Goal: Information Seeking & Learning: Find specific fact

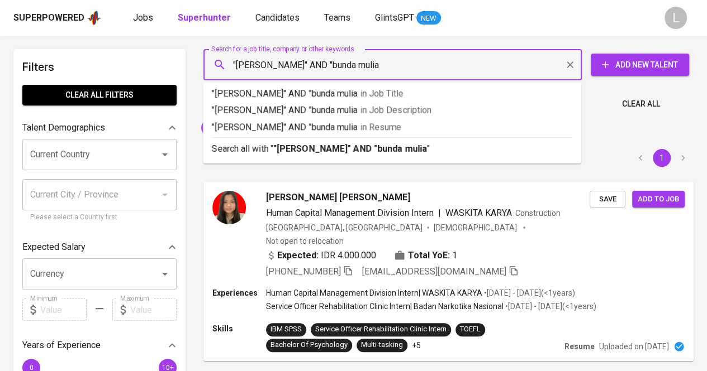
type input ""[PERSON_NAME]" AND "bunda mulia""
click at [321, 145] on b ""[PERSON_NAME]" AND "bunda mulia"" at bounding box center [351, 149] width 157 height 11
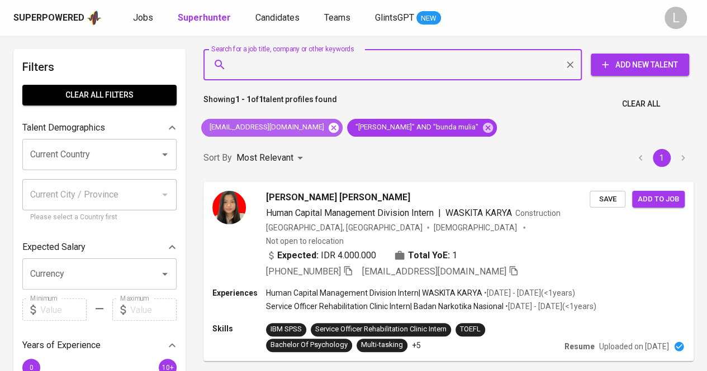
click at [328, 126] on icon at bounding box center [333, 127] width 10 height 10
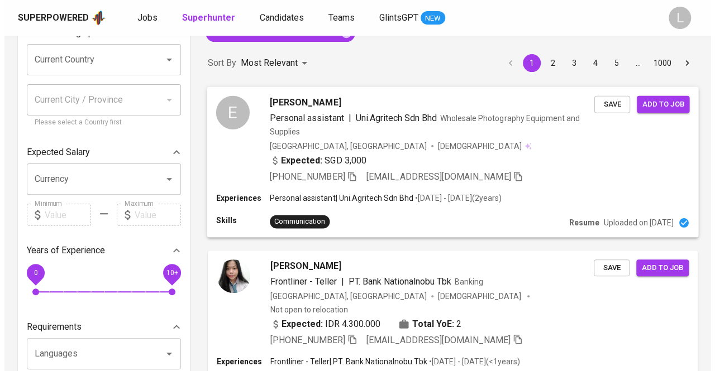
scroll to position [91, 0]
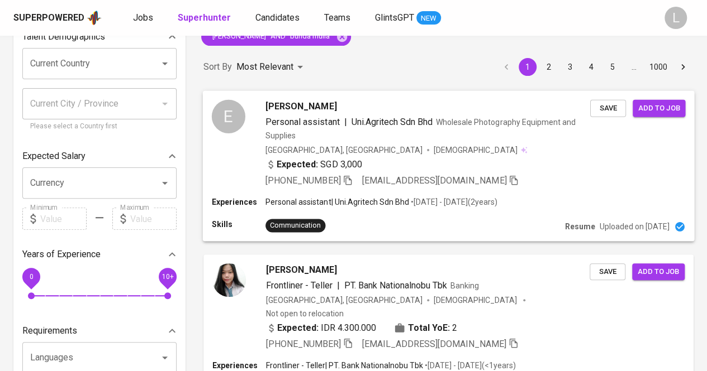
click at [287, 104] on span "[PERSON_NAME]" at bounding box center [300, 105] width 71 height 13
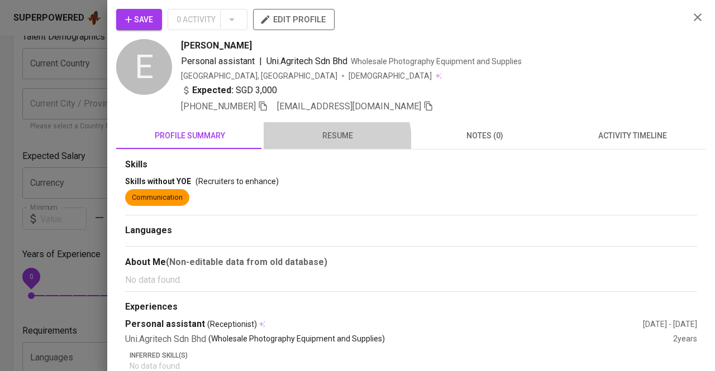
click at [295, 147] on button "resume" at bounding box center [337, 135] width 147 height 27
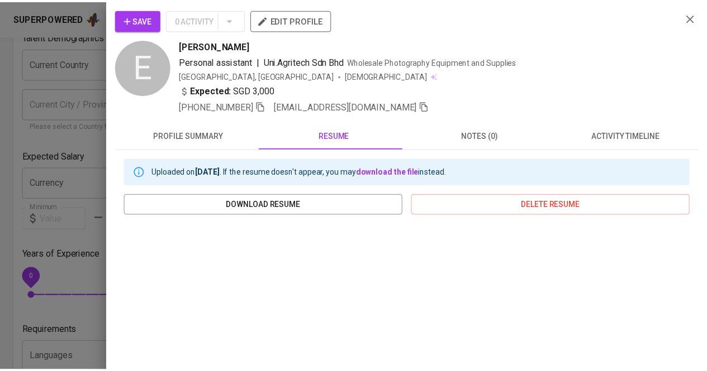
scroll to position [153, 0]
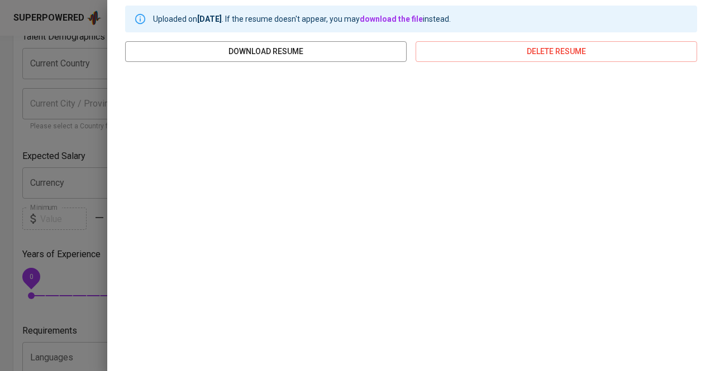
click at [26, 142] on div at bounding box center [357, 185] width 715 height 371
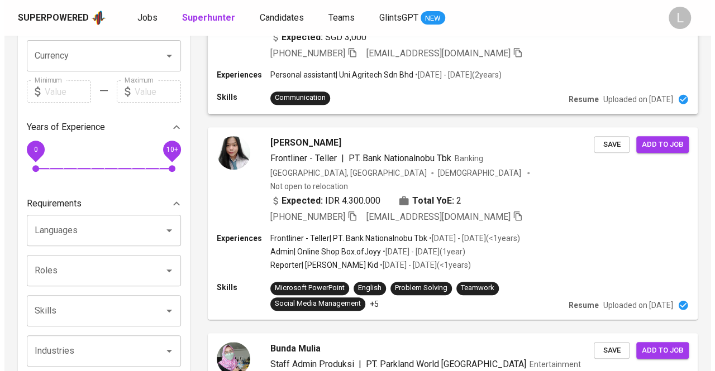
scroll to position [219, 0]
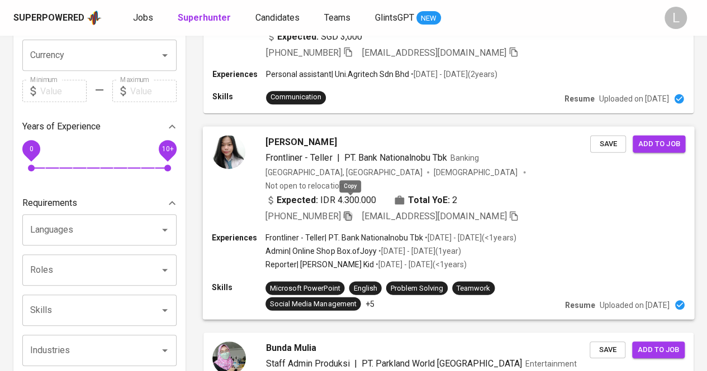
click at [349, 211] on icon "button" at bounding box center [347, 216] width 10 height 10
click at [283, 135] on span "[PERSON_NAME]" at bounding box center [300, 141] width 71 height 13
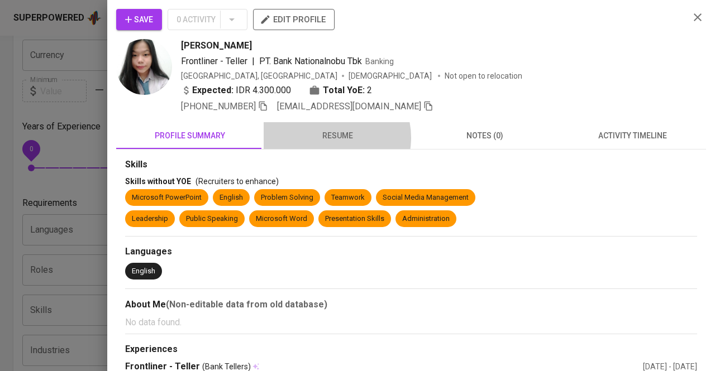
click at [327, 137] on span "resume" at bounding box center [337, 136] width 134 height 14
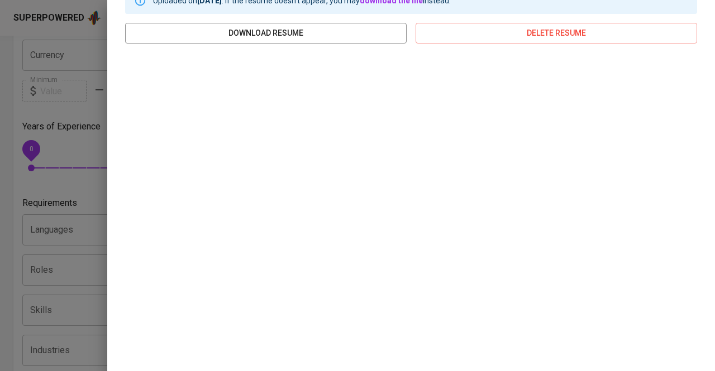
scroll to position [0, 0]
